Goal: Transaction & Acquisition: Book appointment/travel/reservation

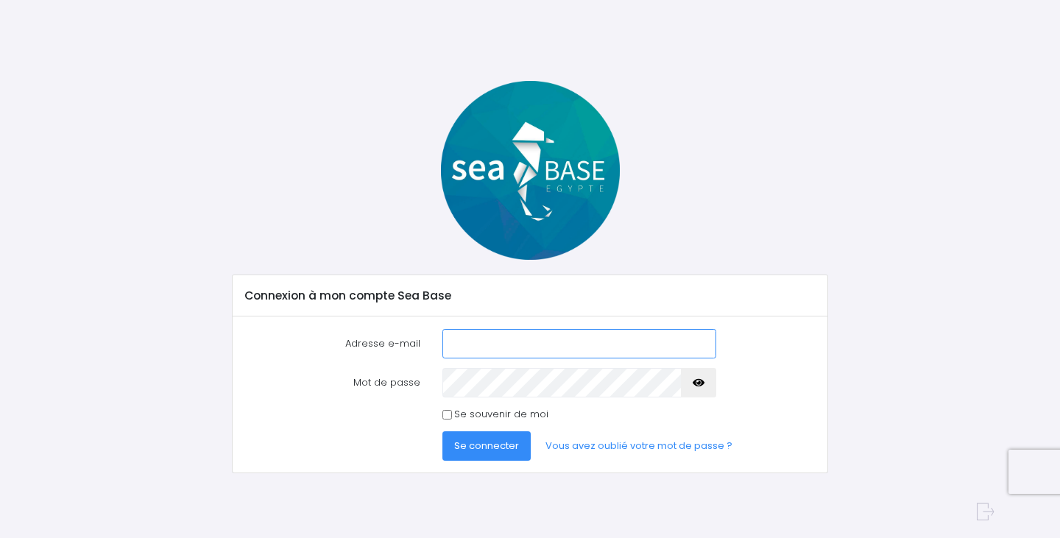
type input "[PERSON_NAME][EMAIL_ADDRESS][DOMAIN_NAME]"
click at [502, 444] on span "Se connecter" at bounding box center [486, 446] width 65 height 14
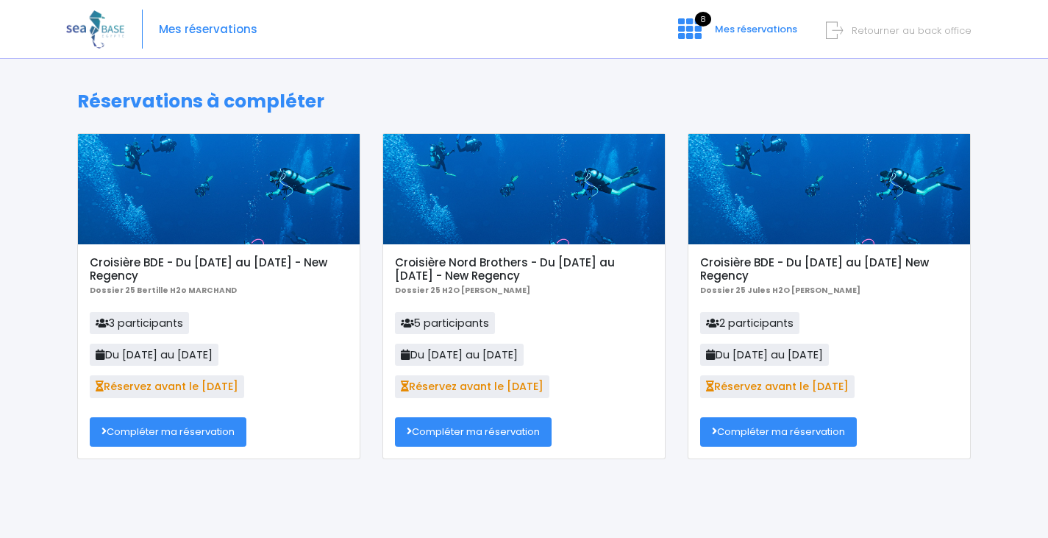
click at [202, 435] on link "Compléter ma réservation" at bounding box center [168, 431] width 157 height 29
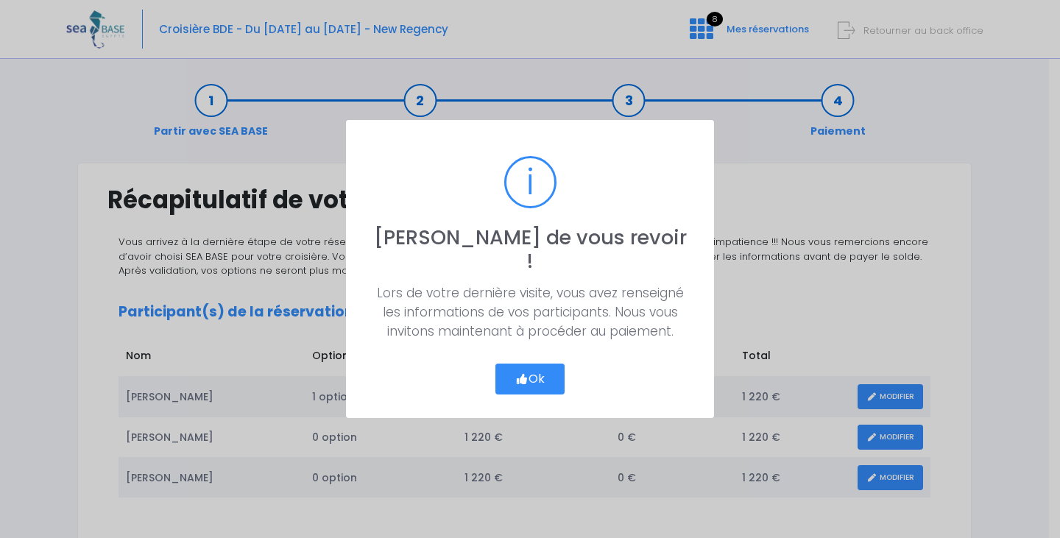
click at [539, 371] on button "Ok" at bounding box center [529, 378] width 69 height 31
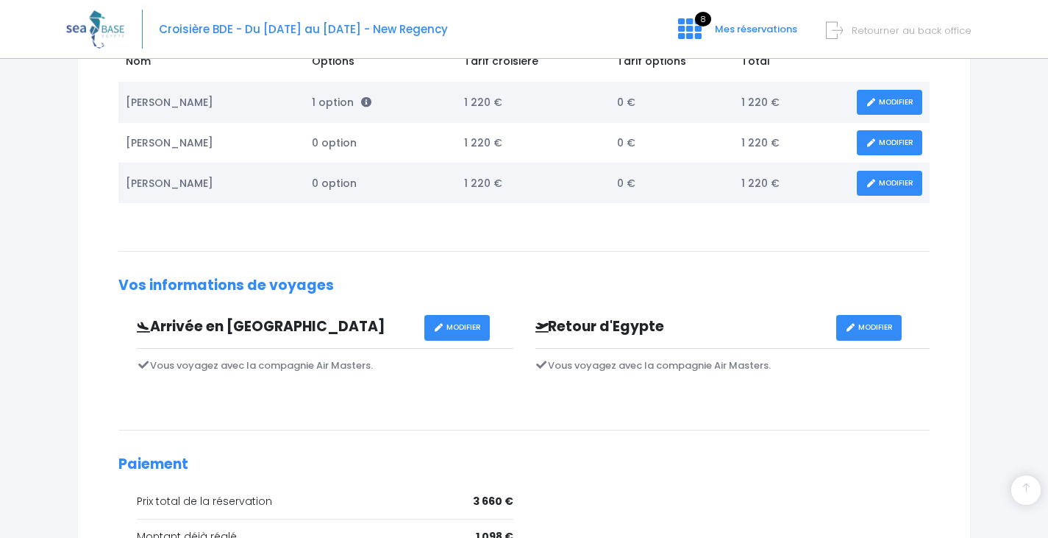
scroll to position [510, 0]
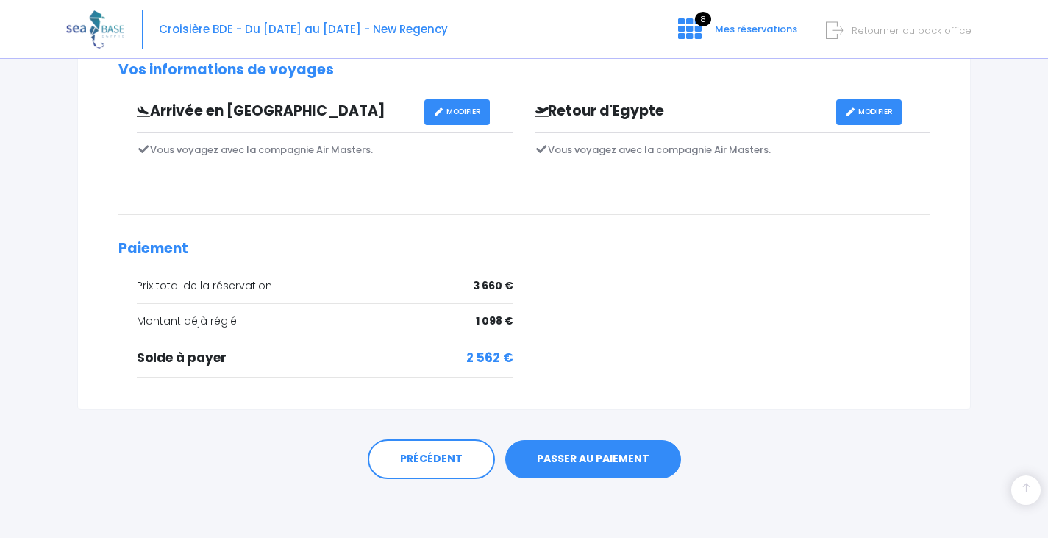
click at [607, 461] on link "PASSER AU PAIEMENT" at bounding box center [593, 459] width 176 height 38
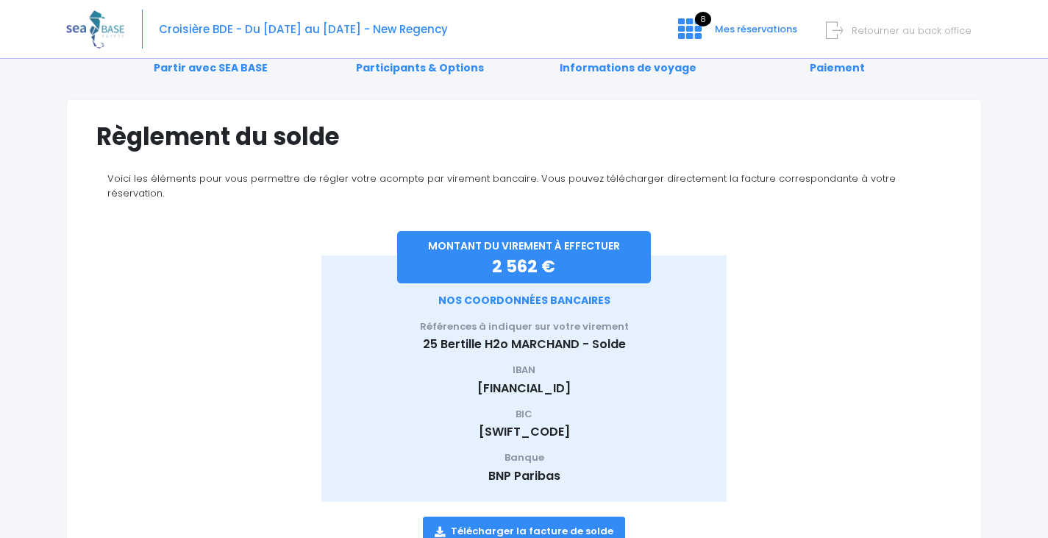
scroll to position [117, 0]
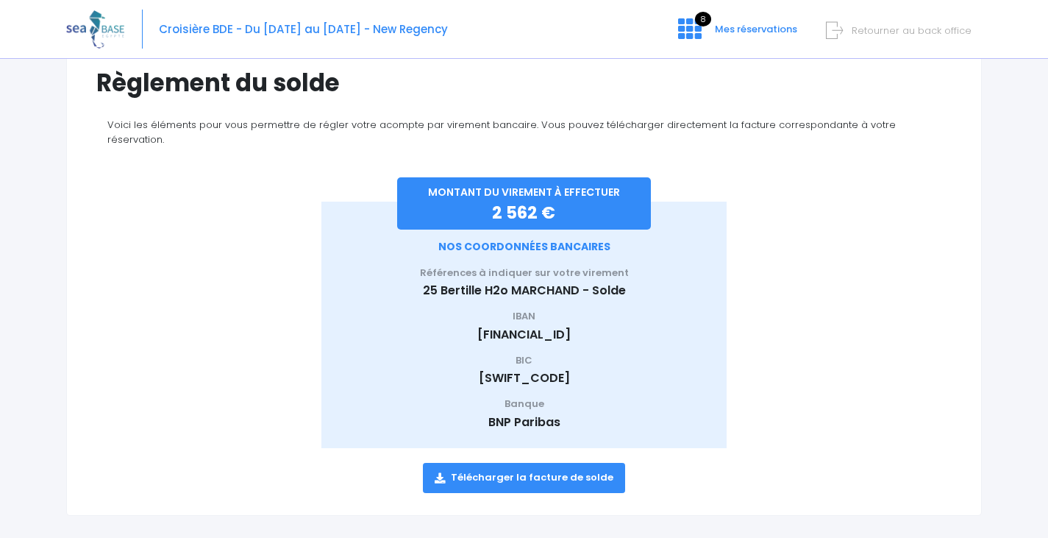
click at [567, 463] on link "Télécharger la facture de solde" at bounding box center [524, 477] width 202 height 29
click at [937, 32] on span "Retourner au back office" at bounding box center [912, 31] width 120 height 14
